Goal: Task Accomplishment & Management: Use online tool/utility

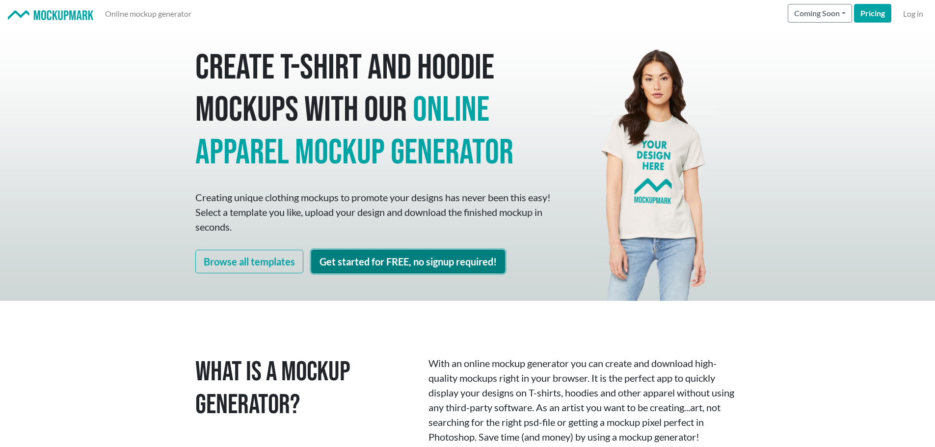
click at [403, 268] on link "Get started for FREE, no signup required!" at bounding box center [408, 262] width 194 height 24
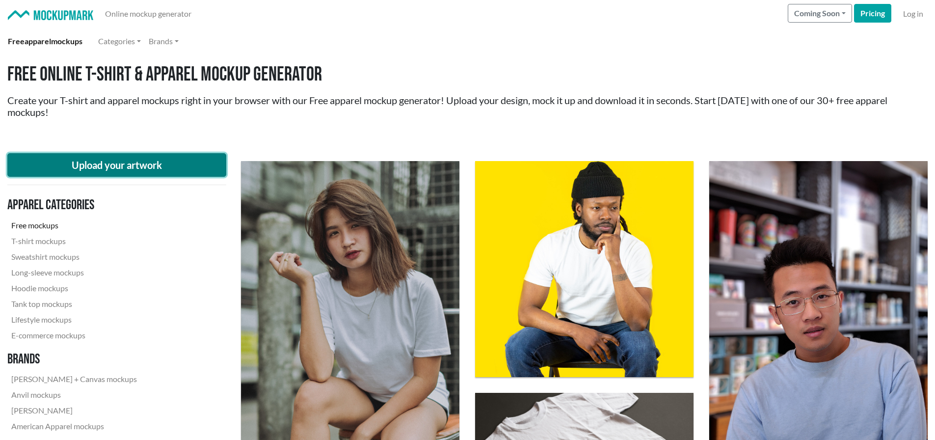
click at [147, 160] on button "Upload your artwork" at bounding box center [116, 165] width 219 height 24
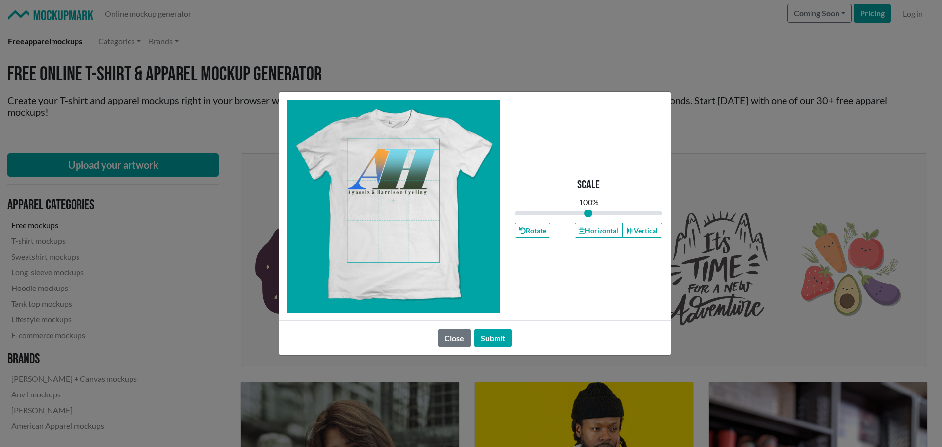
click at [408, 174] on span at bounding box center [393, 200] width 92 height 123
drag, startPoint x: 586, startPoint y: 214, endPoint x: 581, endPoint y: 215, distance: 5.0
type input "0.9"
click at [581, 215] on input "range" at bounding box center [589, 213] width 148 height 11
drag, startPoint x: 599, startPoint y: 228, endPoint x: 591, endPoint y: 228, distance: 7.4
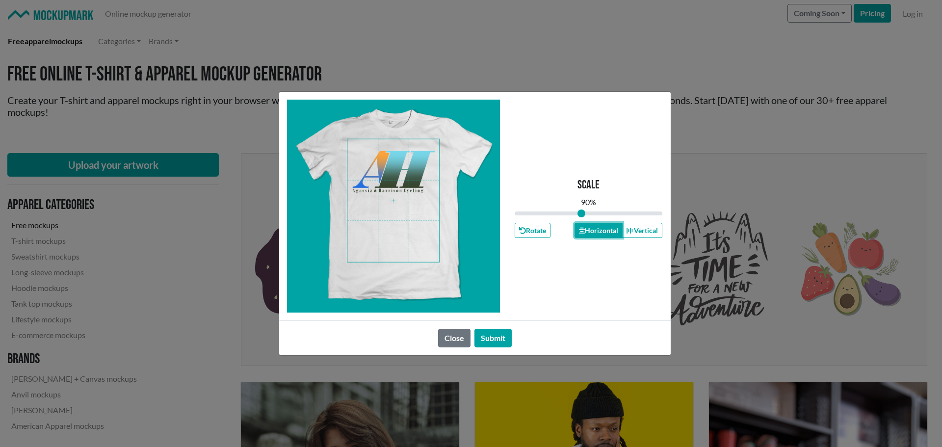
click at [599, 228] on button "Horizontal" at bounding box center [599, 230] width 48 height 15
click at [402, 168] on span at bounding box center [393, 200] width 92 height 123
click at [593, 228] on button "Horizontal" at bounding box center [599, 230] width 48 height 15
click at [498, 338] on button "Submit" at bounding box center [493, 338] width 37 height 19
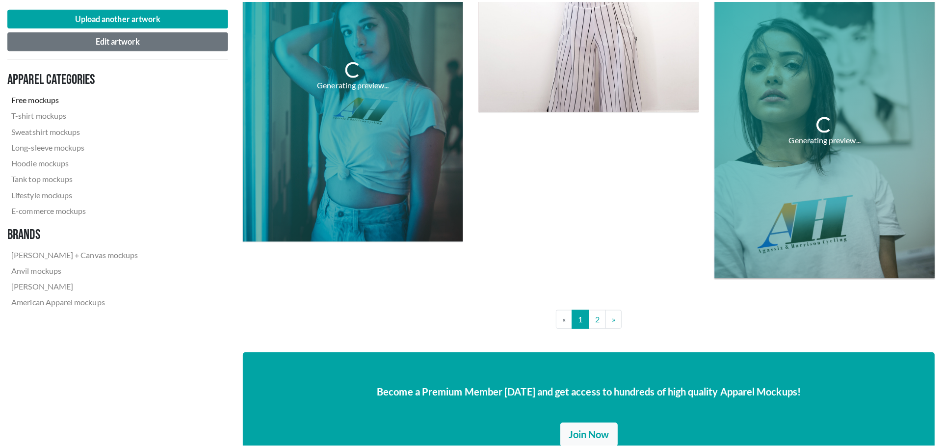
scroll to position [2405, 0]
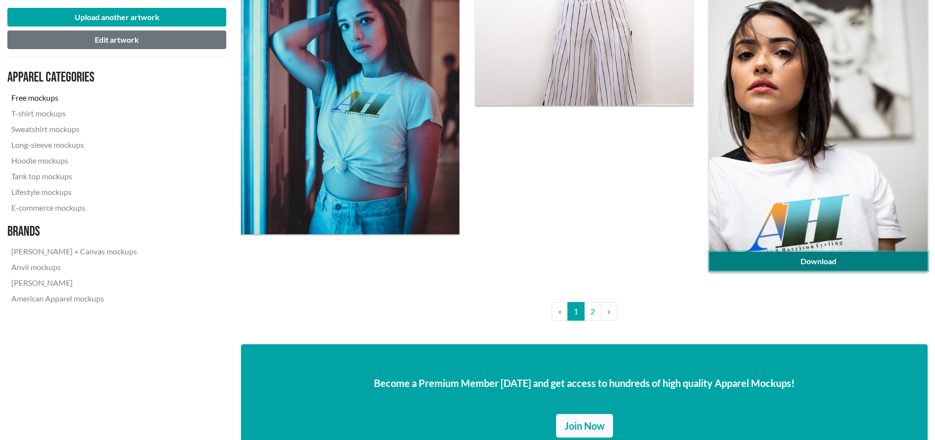
click at [861, 263] on link "Download" at bounding box center [818, 261] width 218 height 19
